Goal: Transaction & Acquisition: Purchase product/service

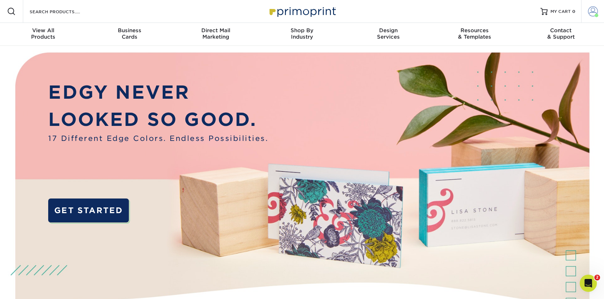
click at [596, 10] on span at bounding box center [593, 11] width 10 height 10
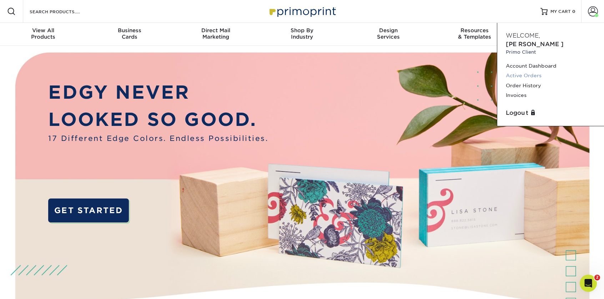
click at [537, 71] on link "Active Orders" at bounding box center [551, 76] width 90 height 10
click at [532, 81] on link "Order History" at bounding box center [551, 86] width 90 height 10
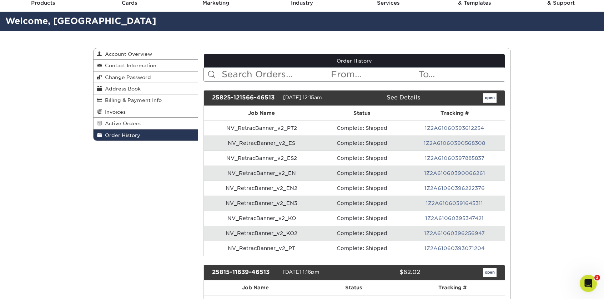
scroll to position [34, 0]
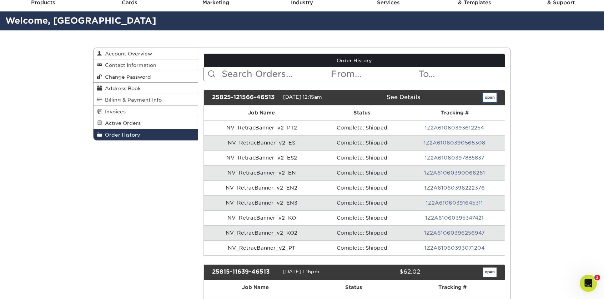
click at [488, 98] on link "open" at bounding box center [490, 97] width 14 height 9
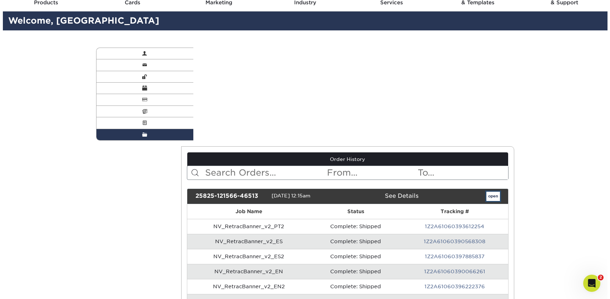
scroll to position [0, 0]
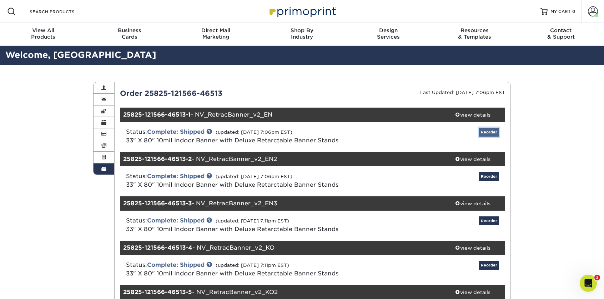
click at [494, 133] on link "Reorder" at bounding box center [489, 131] width 20 height 9
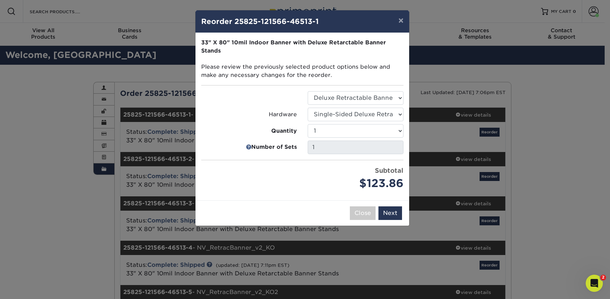
click at [408, 144] on div "1" at bounding box center [355, 147] width 106 height 14
click at [307, 124] on select "1 2 3 4 5 6 7 8 9 10 11 12 13 14 15 16 17 18 19 20 21 22 23 24 25" at bounding box center [355, 131] width 96 height 14
select select "bd86ec52-a27c-43b0-93f3-ed469fd5a6c8"
click option "3" at bounding box center [0, 0] width 0 height 0
click at [392, 212] on button "Next" at bounding box center [390, 213] width 24 height 14
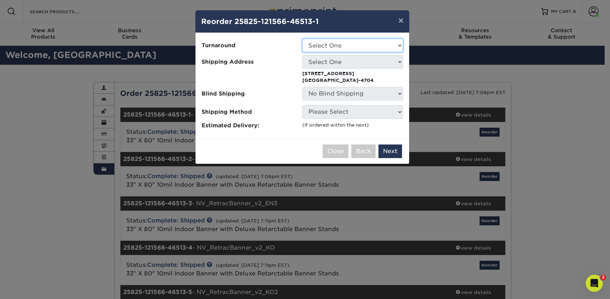
select select "b3430112-0cb8-4482-a3d7-ee27a9fd4b00"
click option "2-4 Business Days" at bounding box center [0, 0] width 0 height 0
click at [302, 55] on select "Select One Judicial Council AL/WF Conference Andrew J. Vorbrich Andrew Schleich…" at bounding box center [352, 62] width 101 height 14
select select "81766"
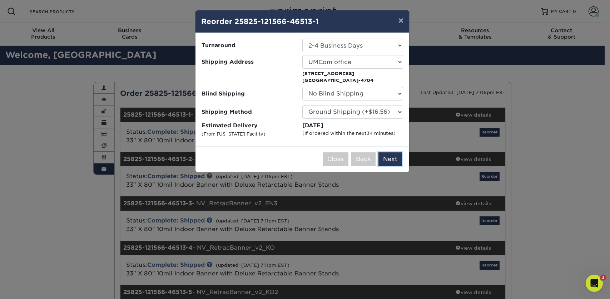
click at [386, 159] on button "Next" at bounding box center [390, 159] width 24 height 14
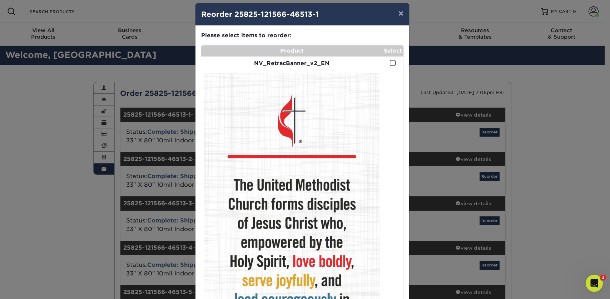
scroll to position [14, 0]
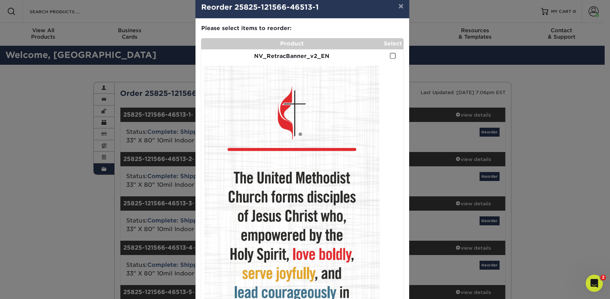
click at [390, 55] on span at bounding box center [393, 55] width 6 height 7
click at [0, 0] on input "checkbox" at bounding box center [0, 0] width 0 height 0
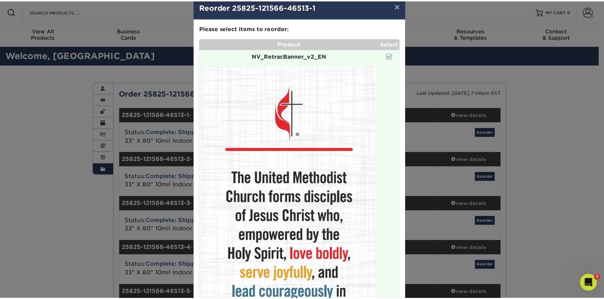
scroll to position [244, 0]
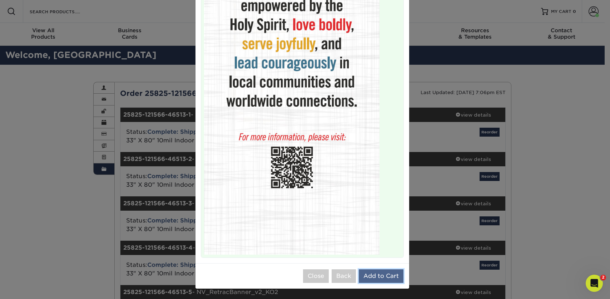
click at [368, 277] on button "Add to Cart" at bounding box center [381, 276] width 45 height 14
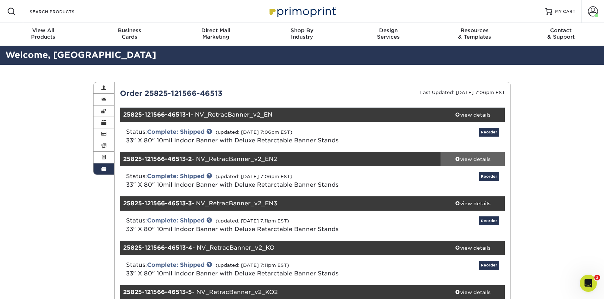
click at [469, 157] on div "view details" at bounding box center [473, 158] width 64 height 7
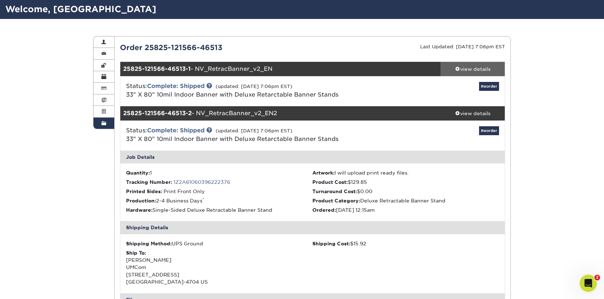
scroll to position [0, 0]
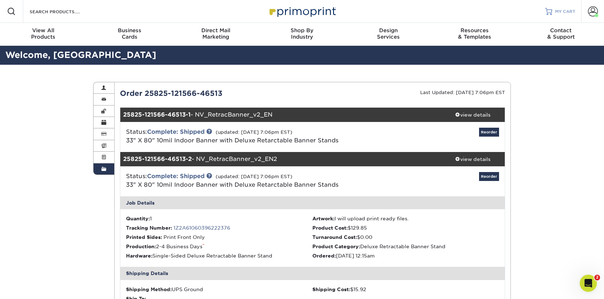
click at [568, 15] on link "MY CART" at bounding box center [560, 11] width 30 height 23
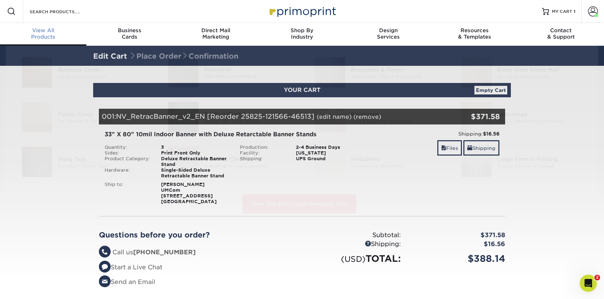
click at [44, 35] on div "View All Products" at bounding box center [43, 33] width 86 height 13
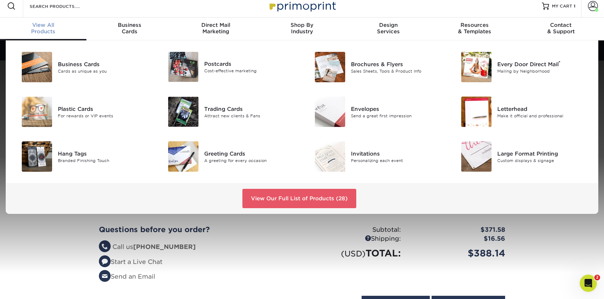
scroll to position [6, 0]
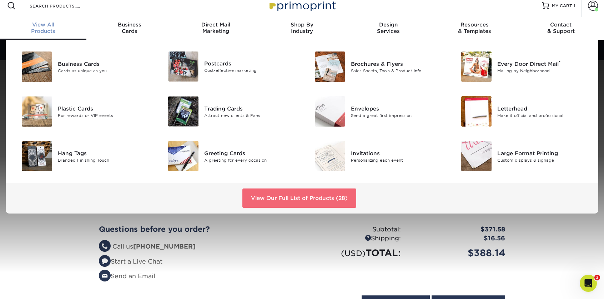
click at [302, 200] on link "View Our Full List of Products (28)" at bounding box center [299, 197] width 114 height 19
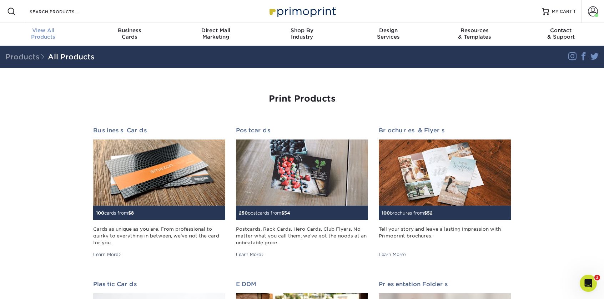
click at [52, 35] on div "View All Products" at bounding box center [43, 33] width 86 height 13
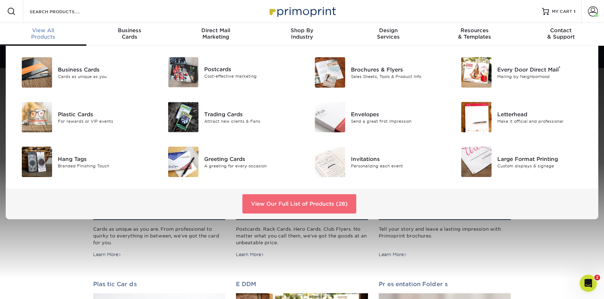
drag, startPoint x: 310, startPoint y: 199, endPoint x: 311, endPoint y: 194, distance: 5.2
click at [310, 199] on link "View Our Full List of Products (28)" at bounding box center [299, 203] width 114 height 19
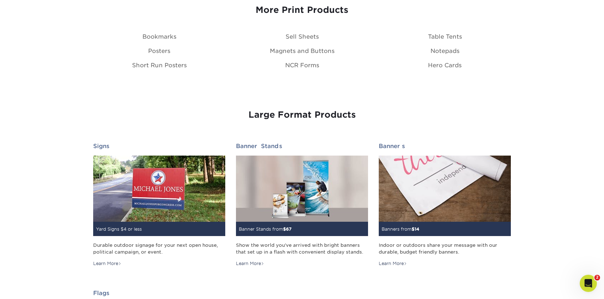
scroll to position [877, 0]
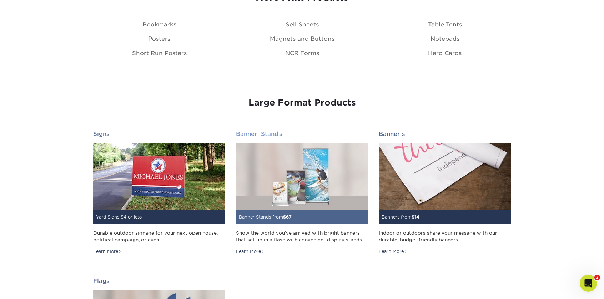
click at [317, 192] on img at bounding box center [302, 176] width 132 height 66
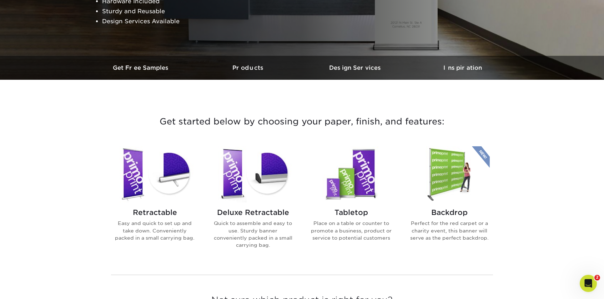
scroll to position [171, 0]
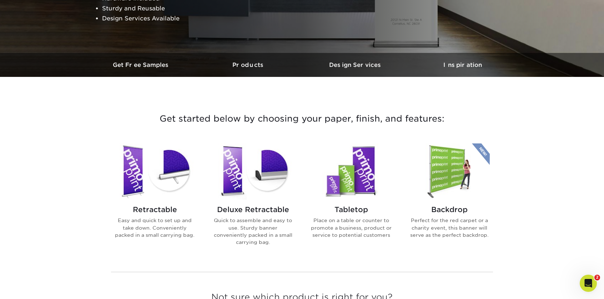
click at [237, 192] on img at bounding box center [252, 171] width 81 height 56
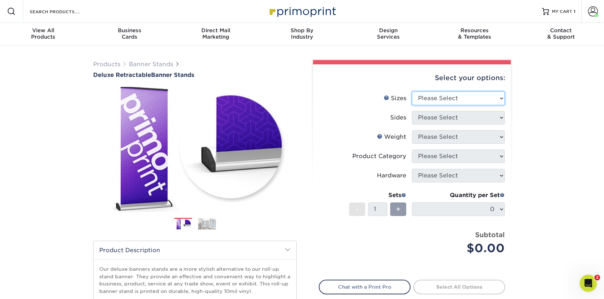
select select "33.00x80.00"
click option "33" x 80"" at bounding box center [0, 0] width 0 height 0
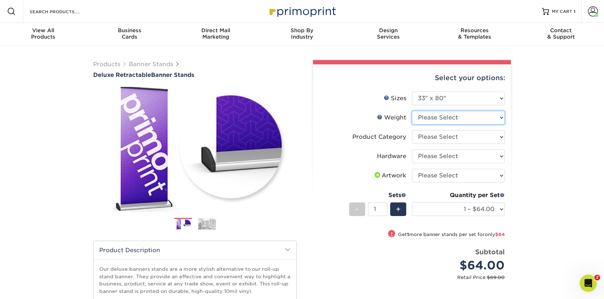
select select "10MIL"
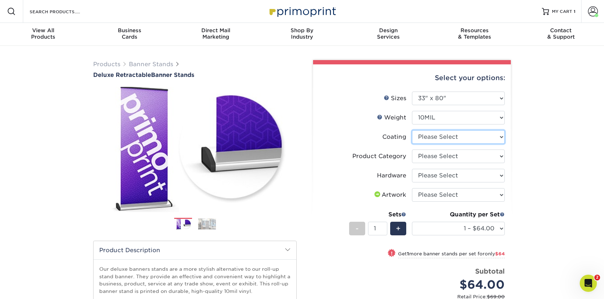
select select "3e7618de-abca-4bda-9f97-8b9129e913d8"
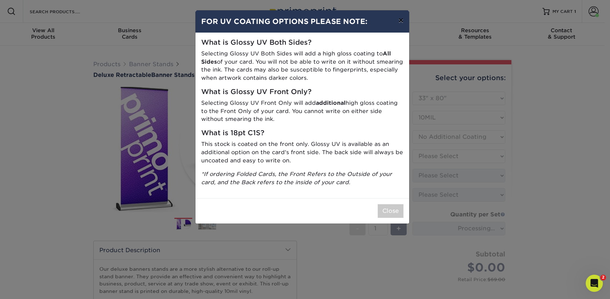
click at [401, 23] on button "×" at bounding box center [400, 20] width 16 height 20
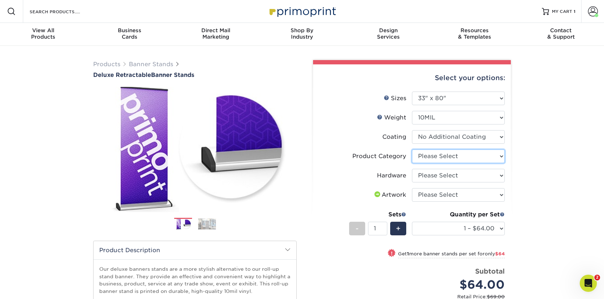
select select "deb82e1f-94dd-4fc2-adc3-95272b6b1220"
click option "Deluxe Retractable Banner Stand" at bounding box center [0, 0] width 0 height 0
select select "8f8ed3c6-8570-4dec-a260-1d9d29af8a30"
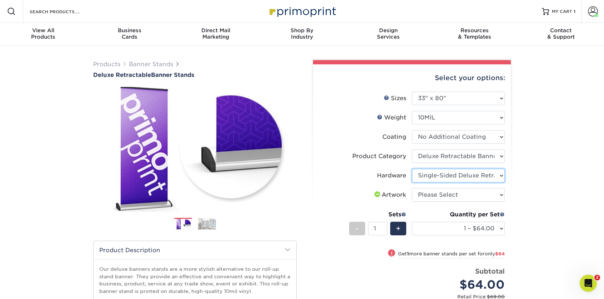
click option "Single-Sided Deluxe Retractable Banner Stand" at bounding box center [0, 0] width 0 height 0
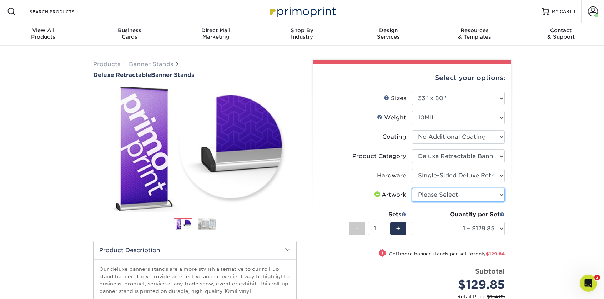
select select "upload"
click option "I will upload files" at bounding box center [0, 0] width 0 height 0
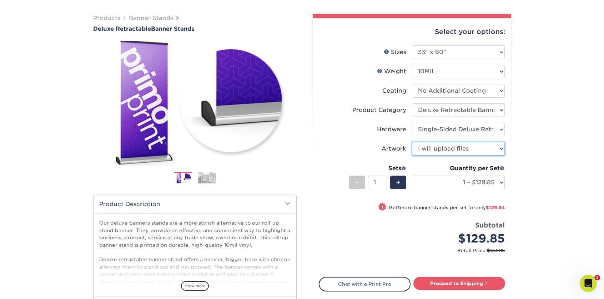
scroll to position [63, 0]
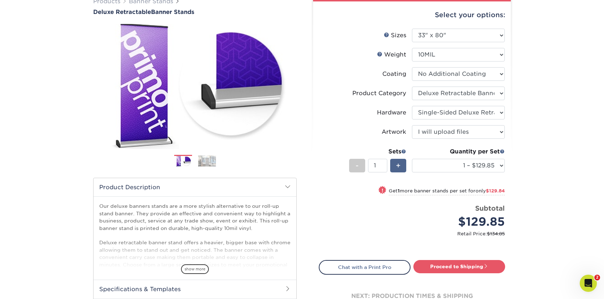
click at [402, 167] on div "+" at bounding box center [398, 166] width 16 height 14
type input "3"
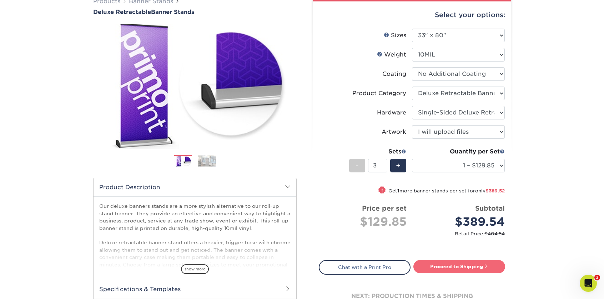
click at [486, 264] on span at bounding box center [486, 265] width 5 height 5
type input "Set 1"
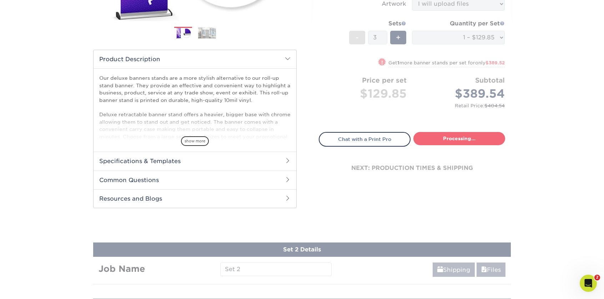
select select "05cdc3be-01c7-4d30-a20e-228dbc0598e6"
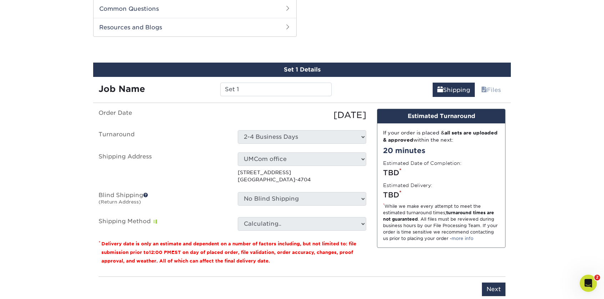
scroll to position [363, 0]
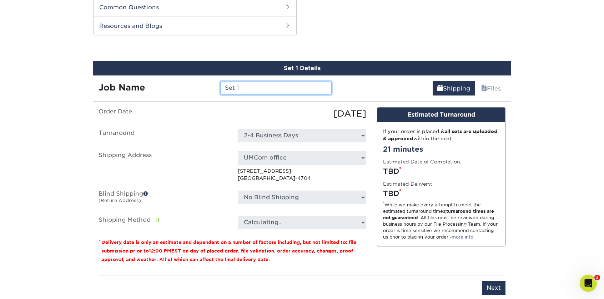
click at [264, 90] on input "Set 1" at bounding box center [275, 88] width 111 height 14
drag, startPoint x: 276, startPoint y: 89, endPoint x: 204, endPoint y: 84, distance: 72.0
click at [220, 84] on input "Set 1" at bounding box center [275, 88] width 111 height 14
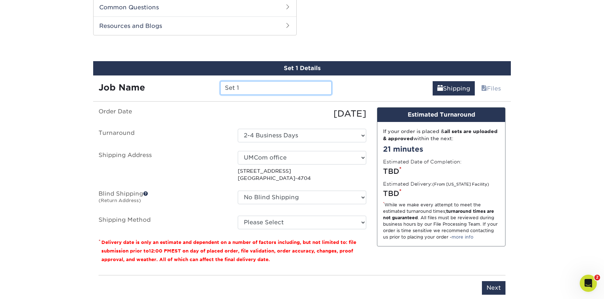
drag, startPoint x: 243, startPoint y: 86, endPoint x: 187, endPoint y: 82, distance: 55.5
click at [220, 82] on input "Set 1" at bounding box center [275, 88] width 111 height 14
paste input "UMCVision_RetracBanner_V3_EN"
type input "UMCVision_RetracBanner_V3_EN"
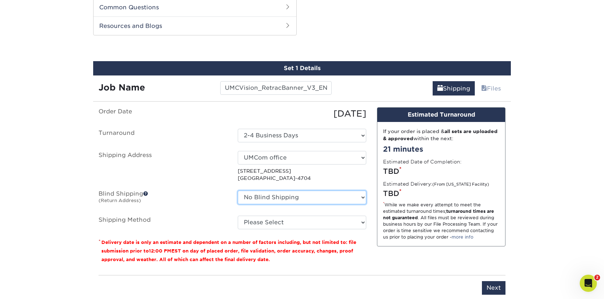
click at [238, 190] on select "No Blind Shipping Judicial Council AL/WF Conference Andrew J. Vorbrich Andrew S…" at bounding box center [302, 197] width 129 height 14
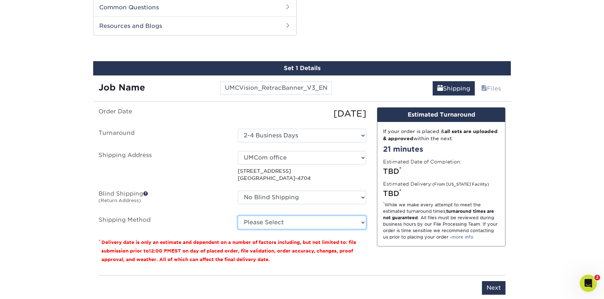
select select "03"
click option "Ground Shipping (+$15.92)" at bounding box center [0, 0] width 0 height 0
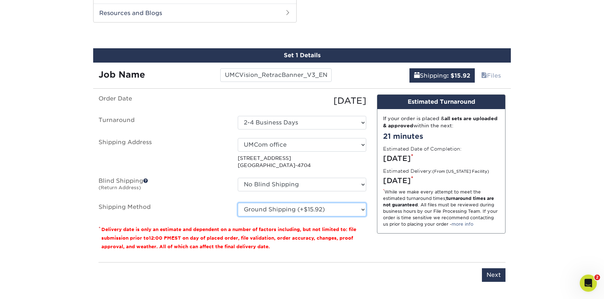
scroll to position [415, 0]
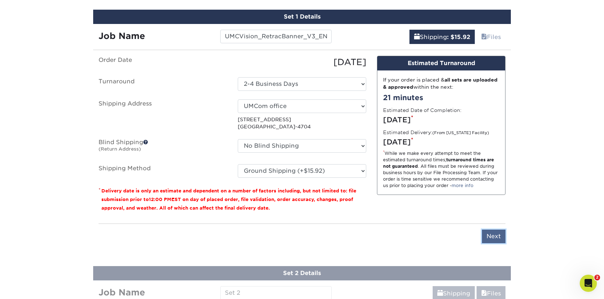
click at [496, 237] on input "Next" at bounding box center [494, 236] width 24 height 14
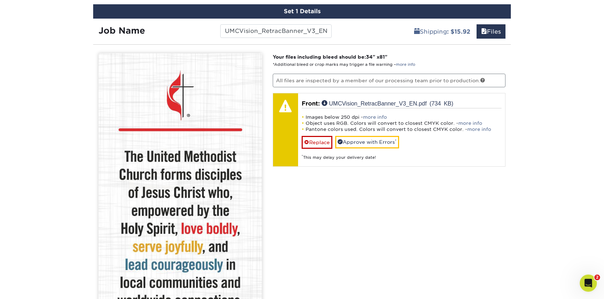
scroll to position [420, 0]
